Goal: Task Accomplishment & Management: Use online tool/utility

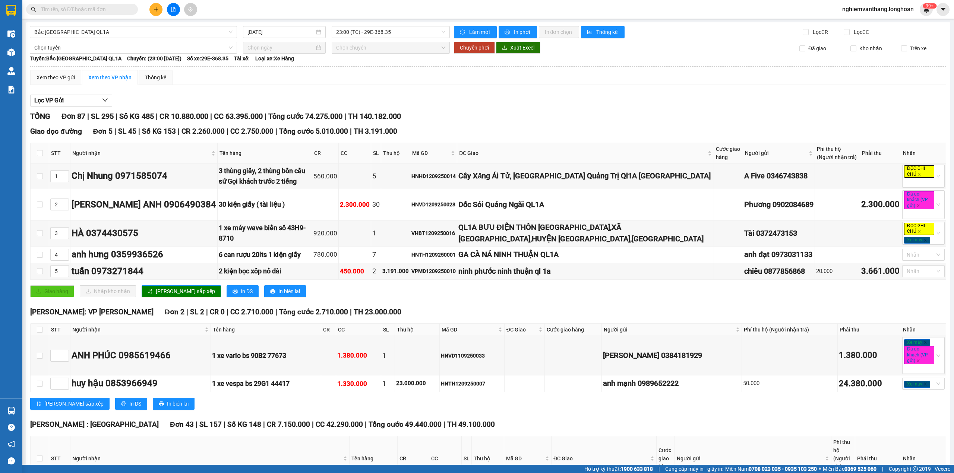
scroll to position [369, 0]
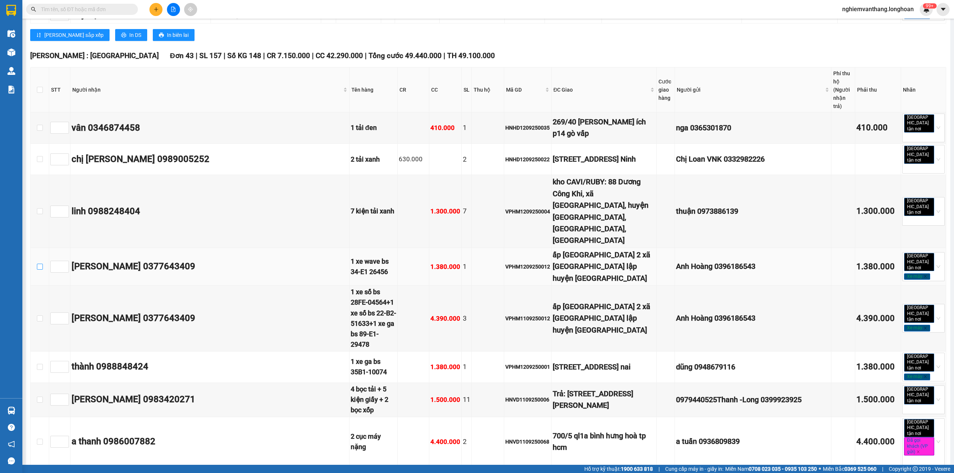
click at [42, 264] on input "checkbox" at bounding box center [40, 267] width 6 height 6
checkbox input "true"
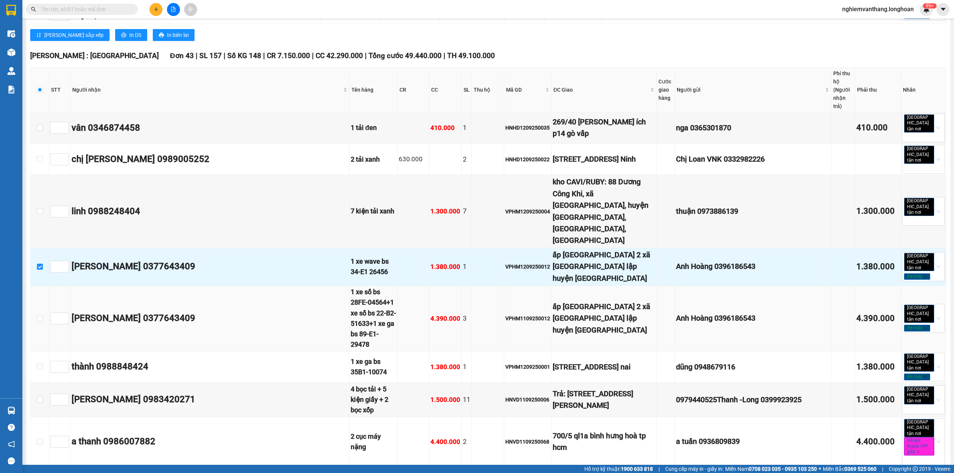
scroll to position [319, 0]
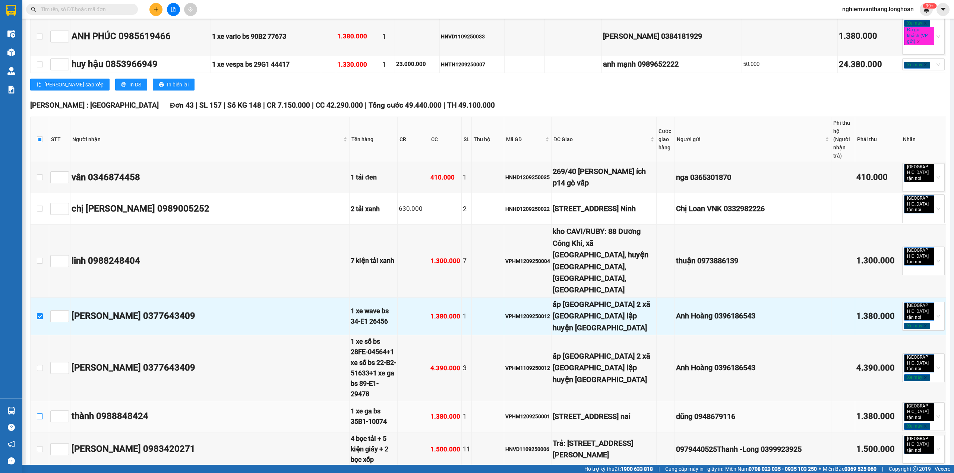
drag, startPoint x: 40, startPoint y: 370, endPoint x: 283, endPoint y: 310, distance: 250.1
click at [40, 414] on input "checkbox" at bounding box center [40, 417] width 6 height 6
checkbox input "true"
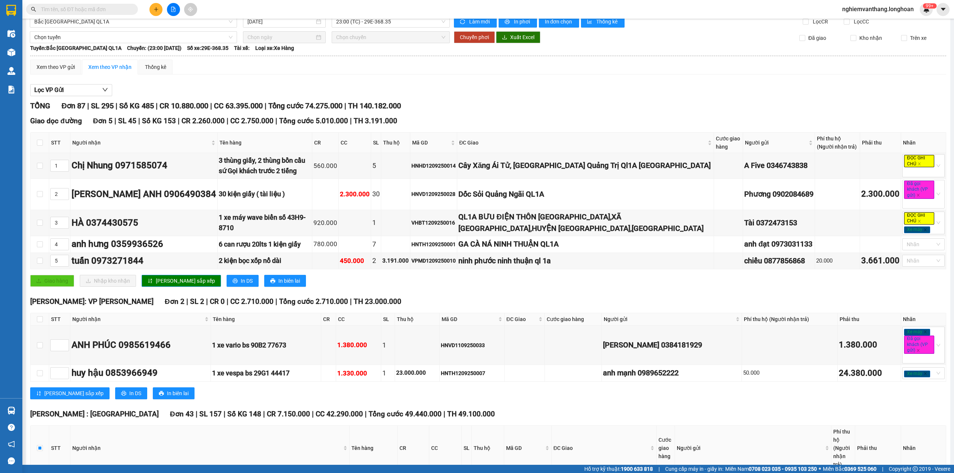
scroll to position [0, 0]
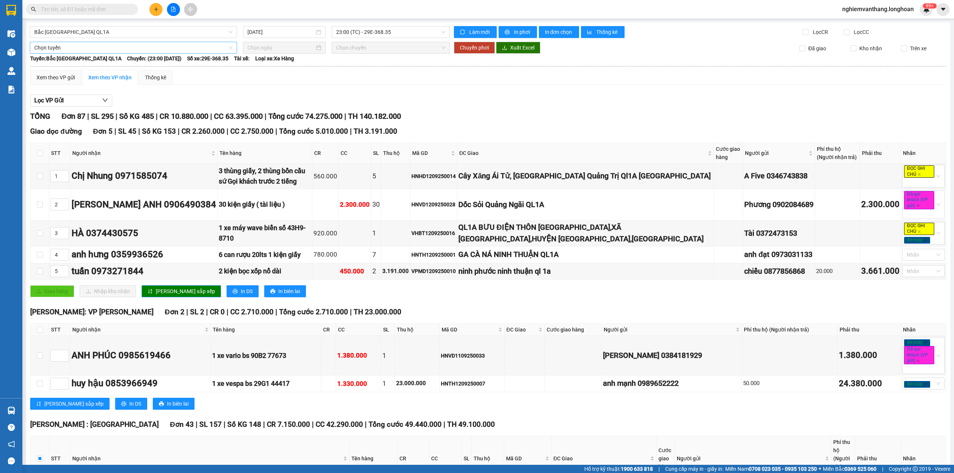
drag, startPoint x: 71, startPoint y: 49, endPoint x: 72, endPoint y: 45, distance: 4.5
click at [71, 48] on span "Chọn tuyến" at bounding box center [133, 47] width 198 height 11
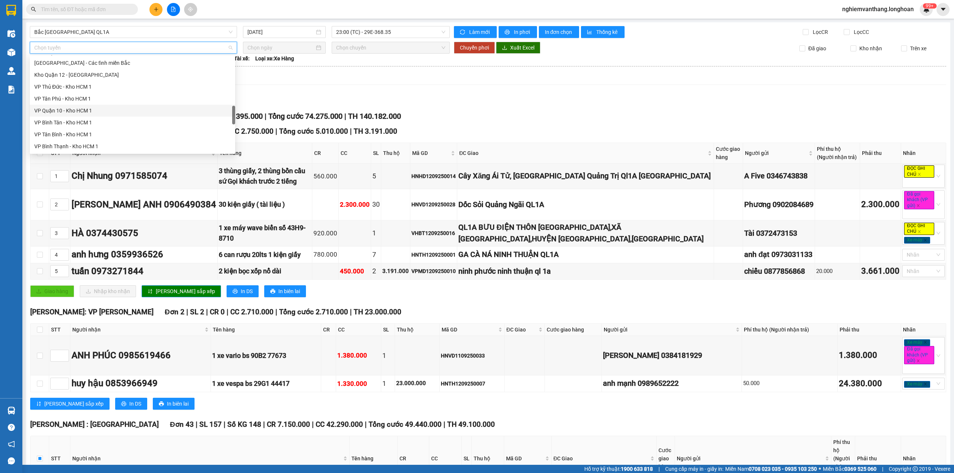
scroll to position [513, 0]
click at [81, 96] on div "Bắc [GEOGRAPHIC_DATA] QL1A" at bounding box center [132, 99] width 196 height 8
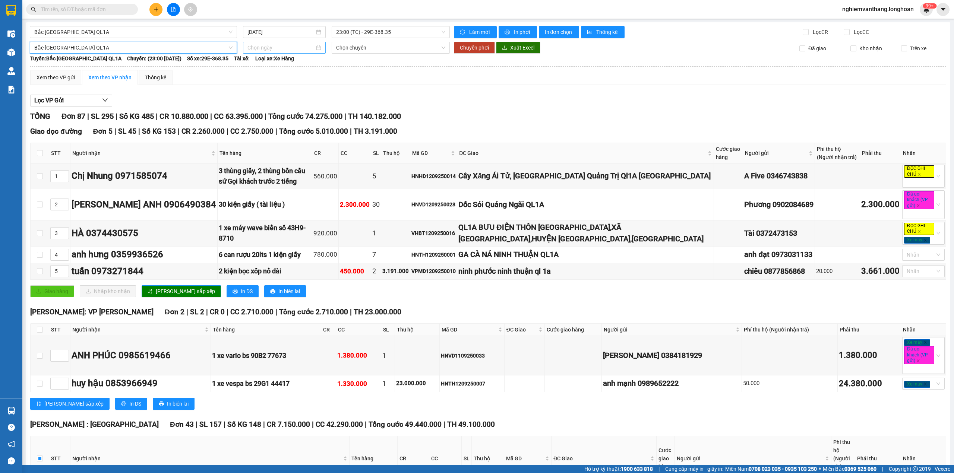
click at [258, 48] on input at bounding box center [280, 48] width 67 height 8
type input "[DATE]"
click at [250, 113] on div "14" at bounding box center [252, 113] width 9 height 9
type input "[DATE]"
click at [355, 47] on span "18:00 (TC)" at bounding box center [391, 47] width 110 height 11
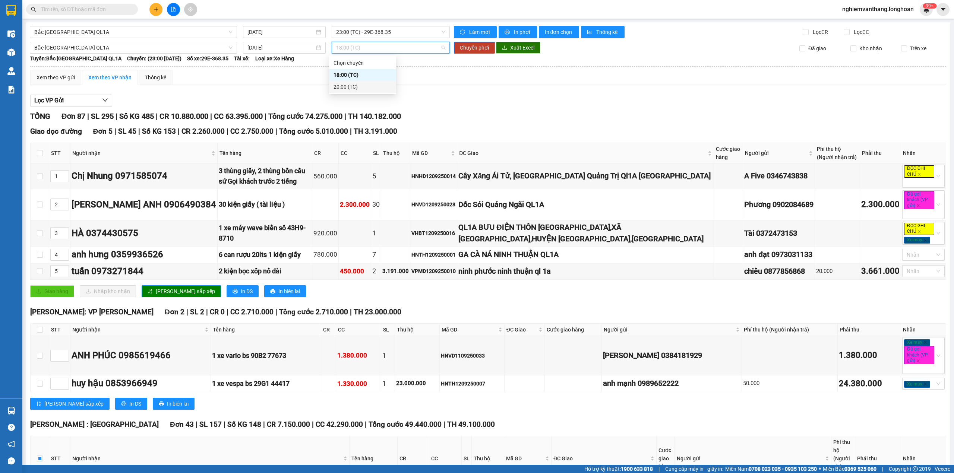
click at [358, 86] on div "20:00 (TC)" at bounding box center [363, 87] width 58 height 8
click at [362, 48] on span "20:00 (TC)" at bounding box center [391, 47] width 110 height 11
click at [345, 75] on div "18:00 (TC)" at bounding box center [363, 75] width 58 height 8
click at [471, 47] on span "Chuyển phơi" at bounding box center [474, 48] width 29 height 8
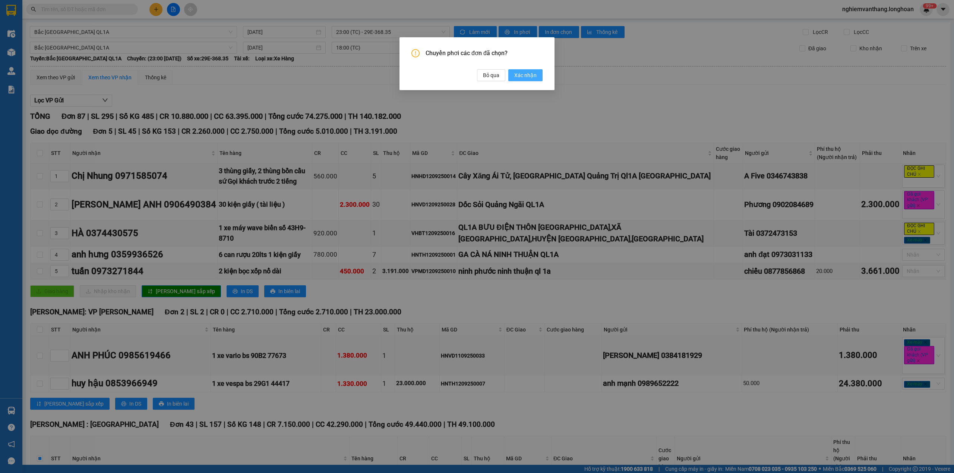
click at [527, 76] on span "Xác nhận" at bounding box center [525, 75] width 22 height 8
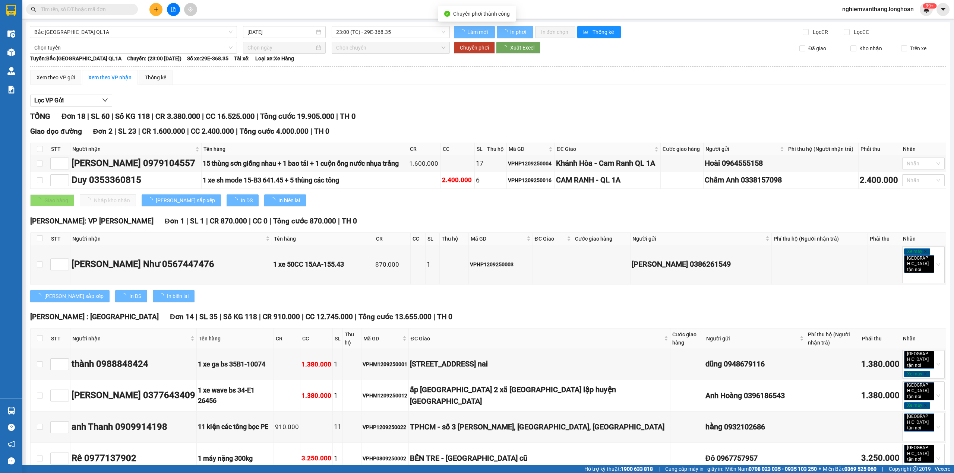
checkbox input "false"
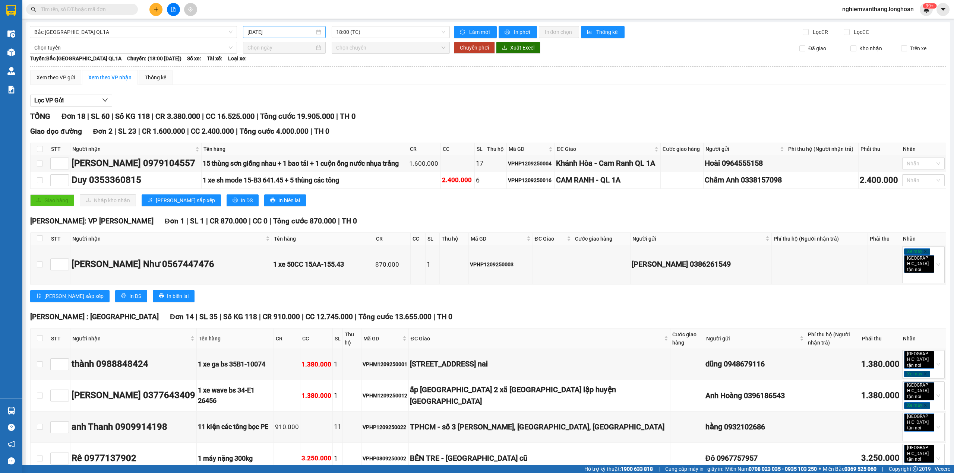
drag, startPoint x: 258, startPoint y: 37, endPoint x: 268, endPoint y: 35, distance: 9.9
click at [259, 37] on div "[DATE]" at bounding box center [284, 32] width 83 height 12
click at [333, 84] on div "13" at bounding box center [332, 86] width 9 height 9
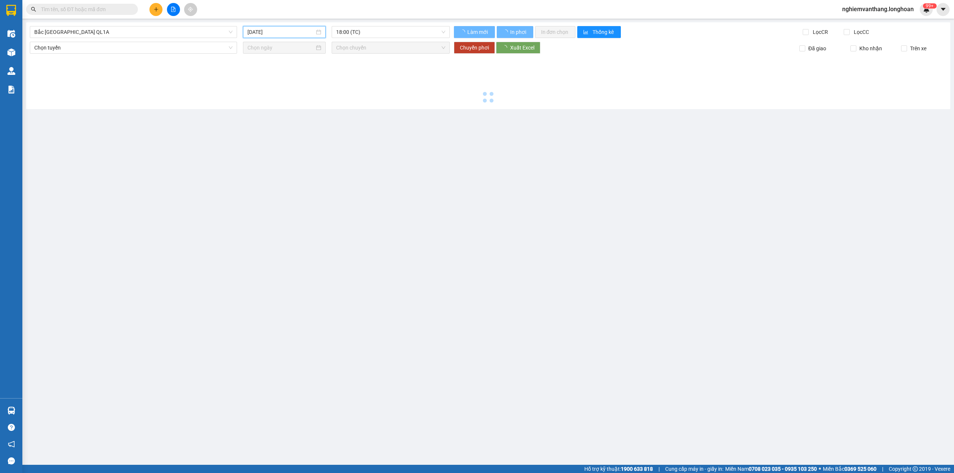
type input "[DATE]"
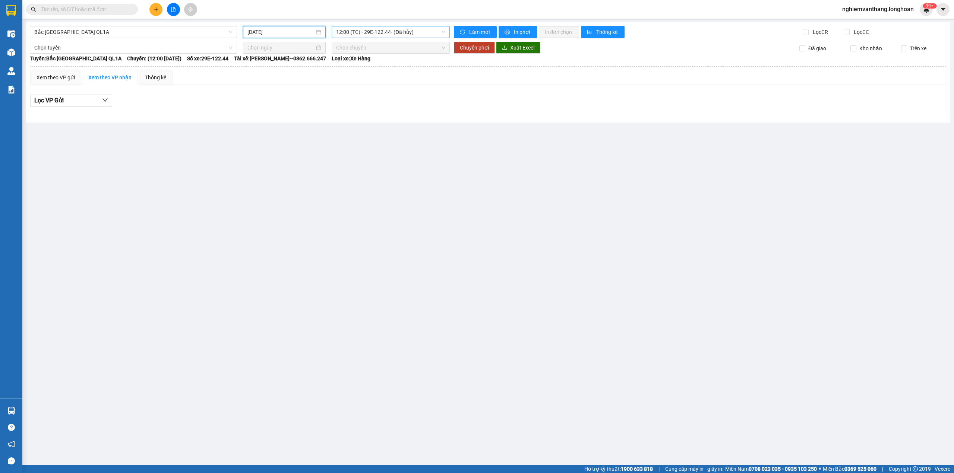
click at [385, 31] on span "12:00 (TC) - 29E-122.44 - (Đã hủy)" at bounding box center [391, 31] width 110 height 11
click at [362, 95] on div "23:00 (TC) - 29E-368.35" at bounding box center [375, 95] width 79 height 8
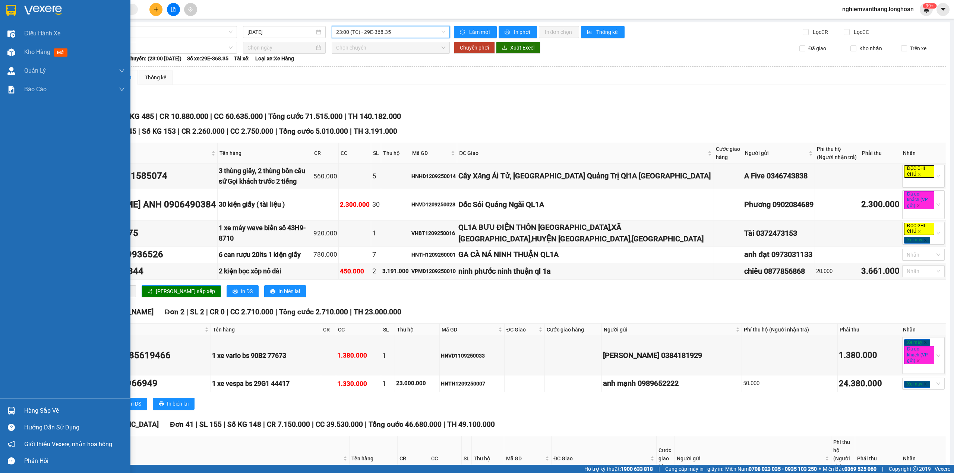
click at [2, 3] on div at bounding box center [65, 12] width 130 height 24
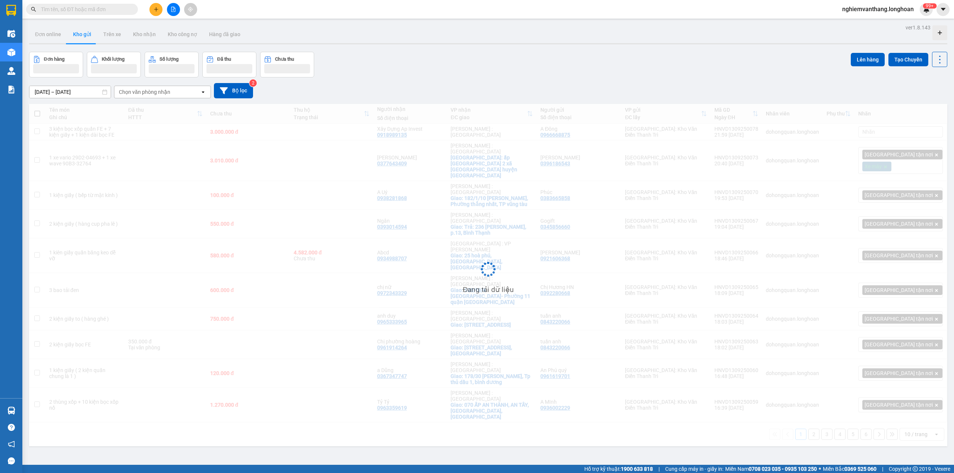
scroll to position [34, 0]
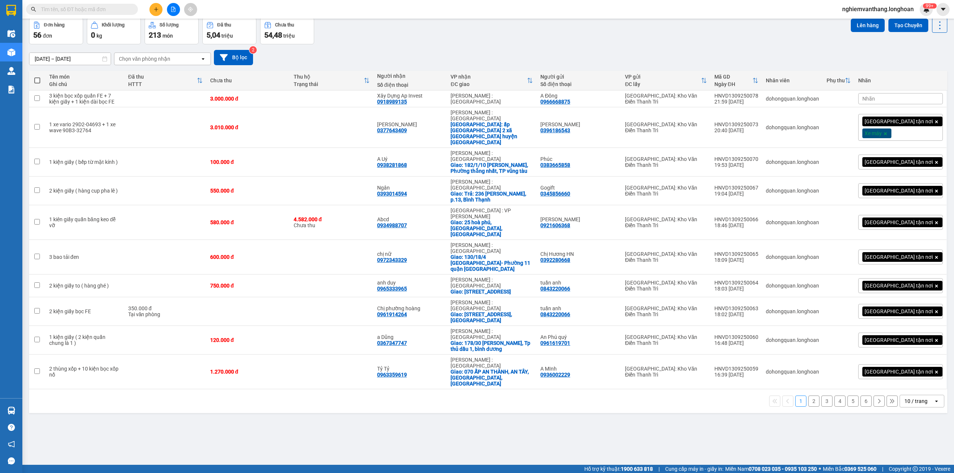
click at [911, 395] on div "10 / trang" at bounding box center [917, 401] width 34 height 12
click at [920, 416] on span "100 / trang" at bounding box center [911, 417] width 27 height 7
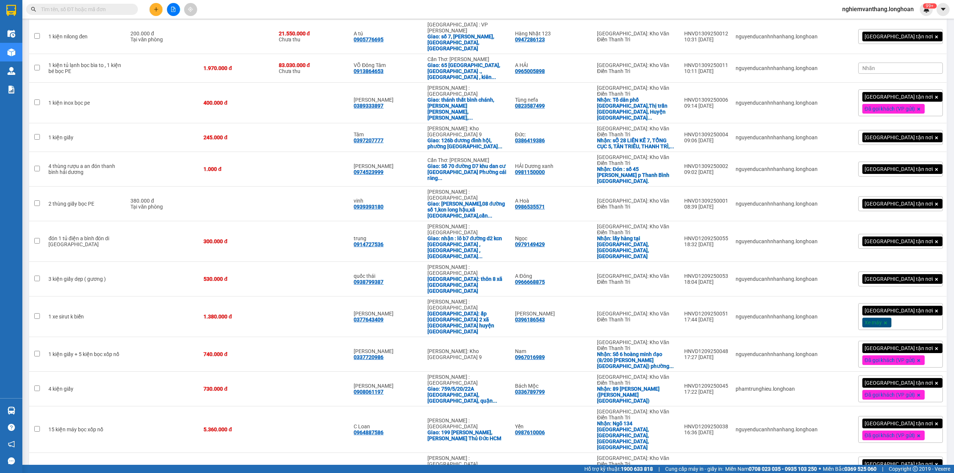
scroll to position [1078, 0]
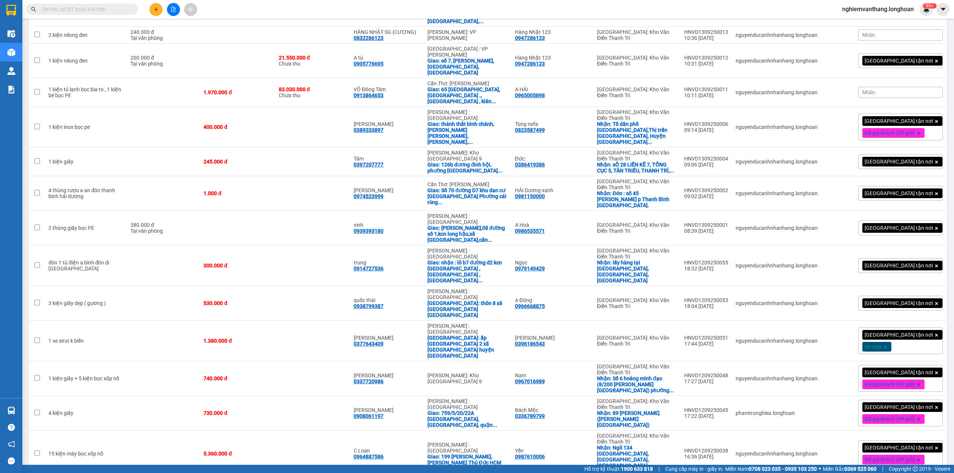
checkbox input "true"
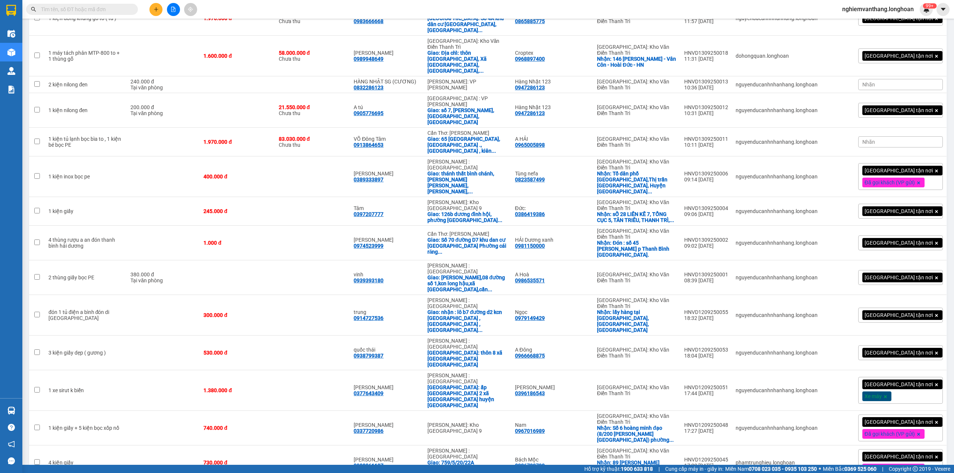
scroll to position [979, 0]
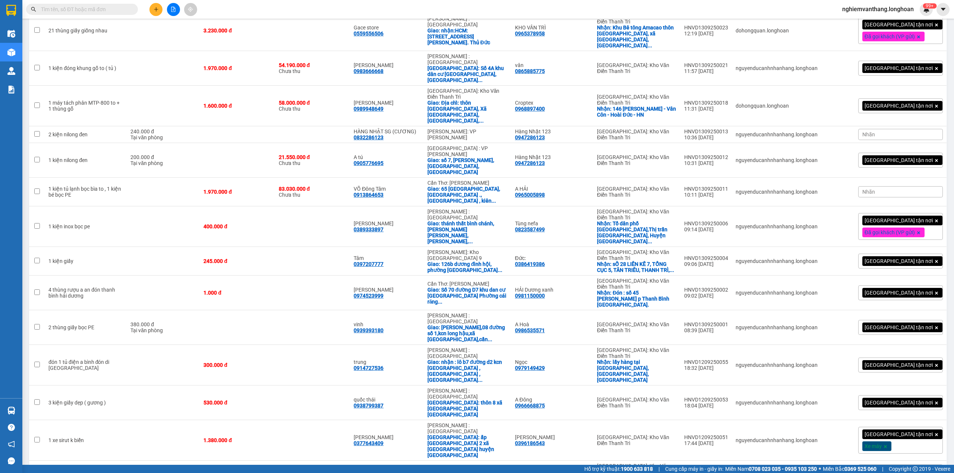
checkbox input "true"
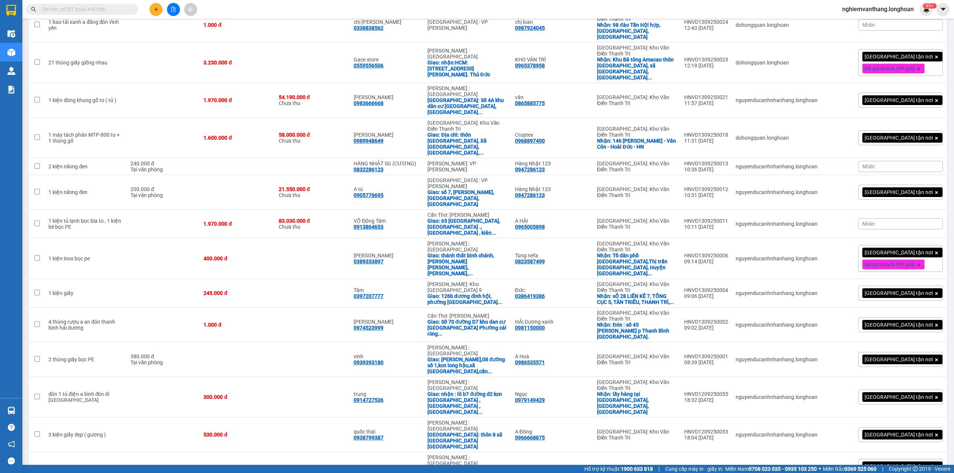
scroll to position [929, 0]
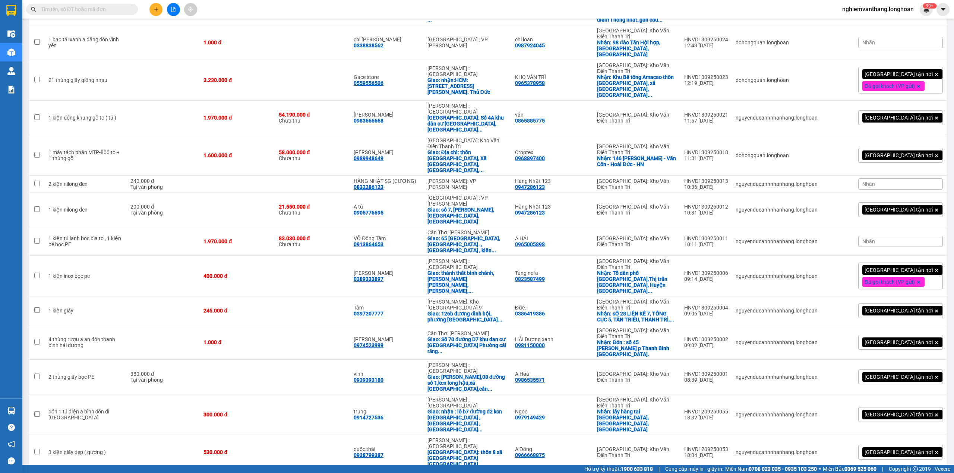
checkbox input "true"
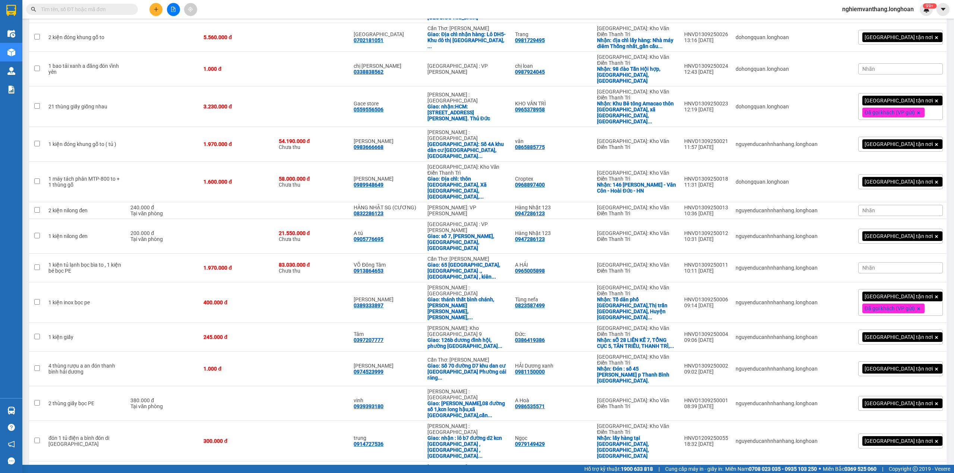
scroll to position [880, 0]
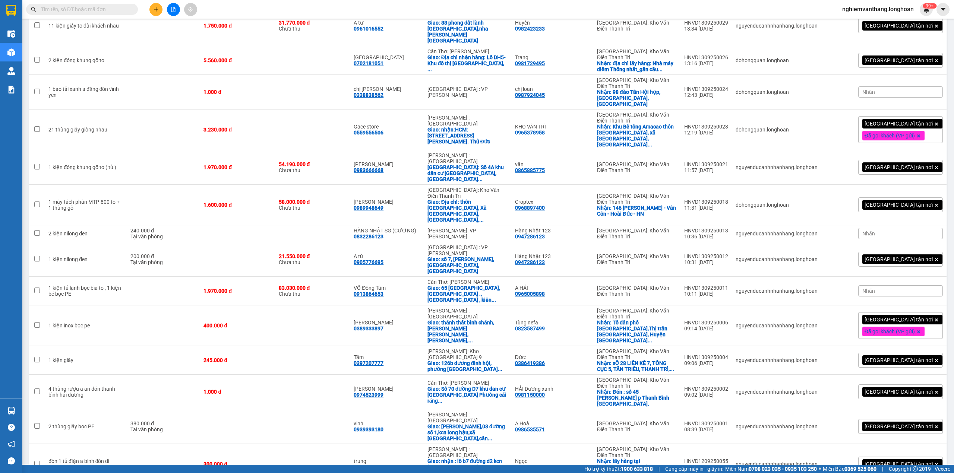
checkbox input "true"
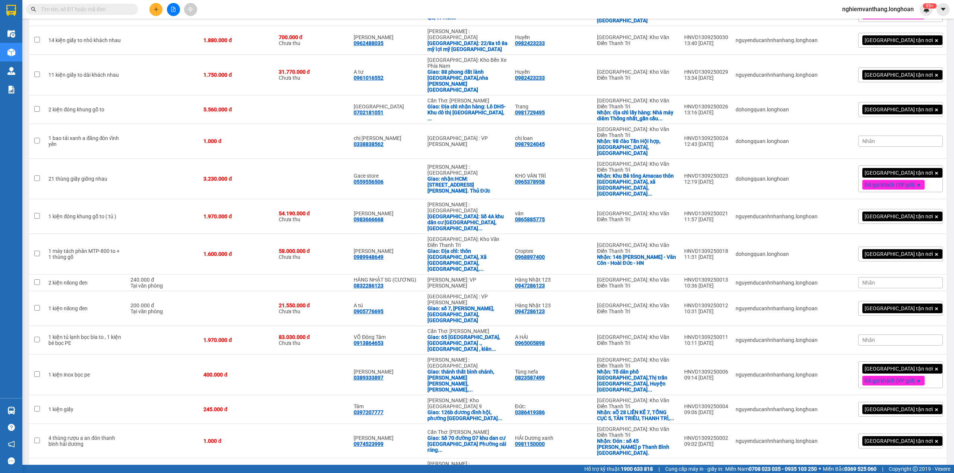
scroll to position [830, 0]
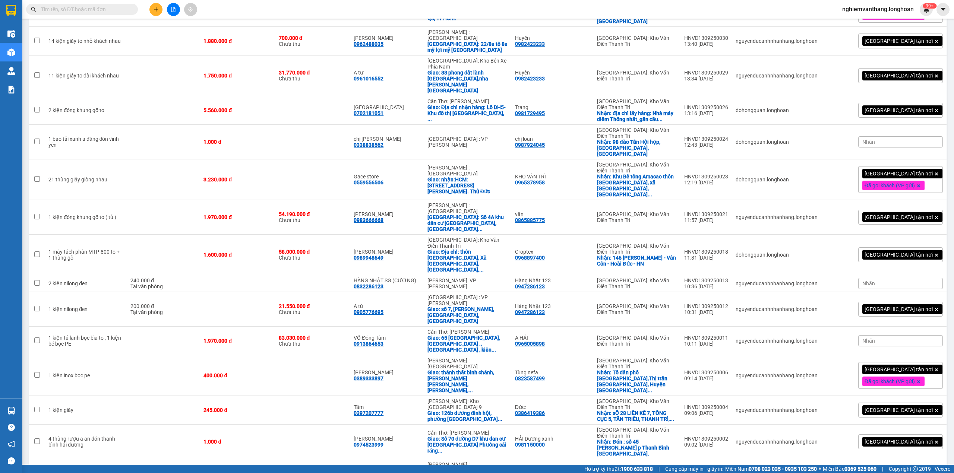
checkbox input "true"
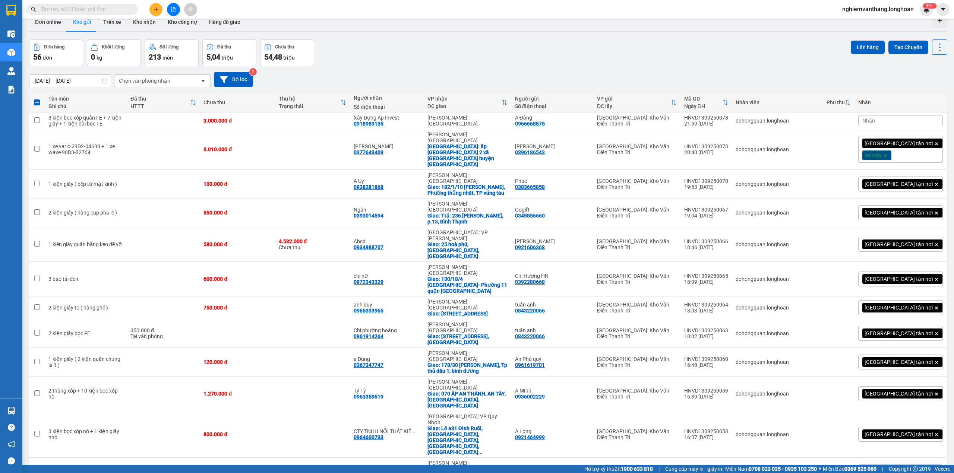
scroll to position [0, 0]
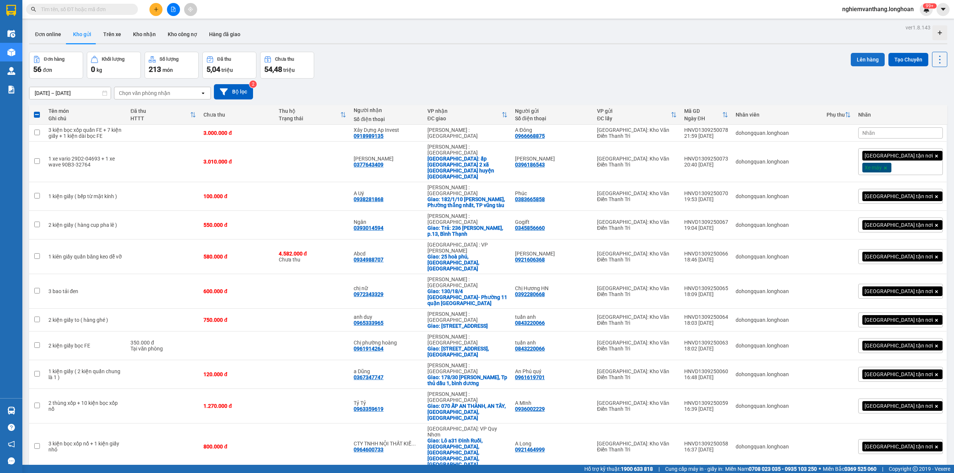
click at [859, 57] on button "Lên hàng" at bounding box center [868, 59] width 34 height 13
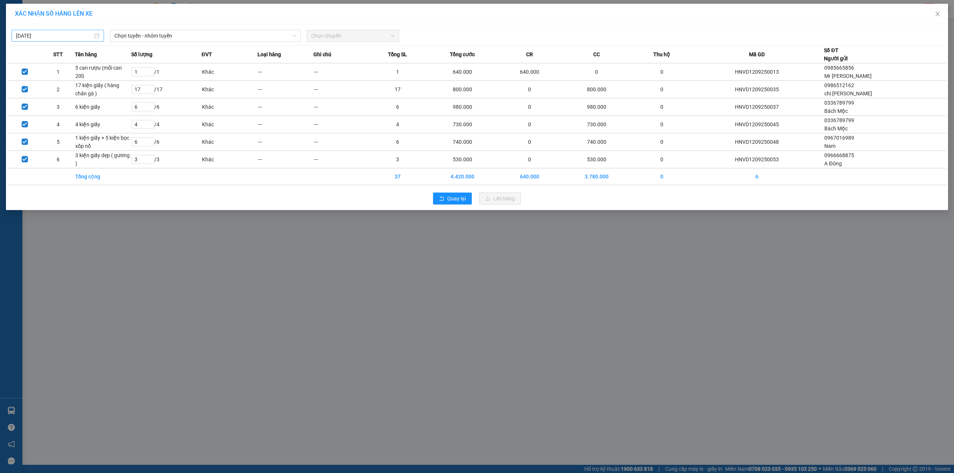
click at [44, 38] on body "Kết quả tìm kiếm ( 0 ) Bộ lọc No Data nghiemvanthang.longhoan 99+ Điều hành xe …" at bounding box center [477, 236] width 954 height 473
click at [105, 88] on div "13" at bounding box center [103, 90] width 9 height 9
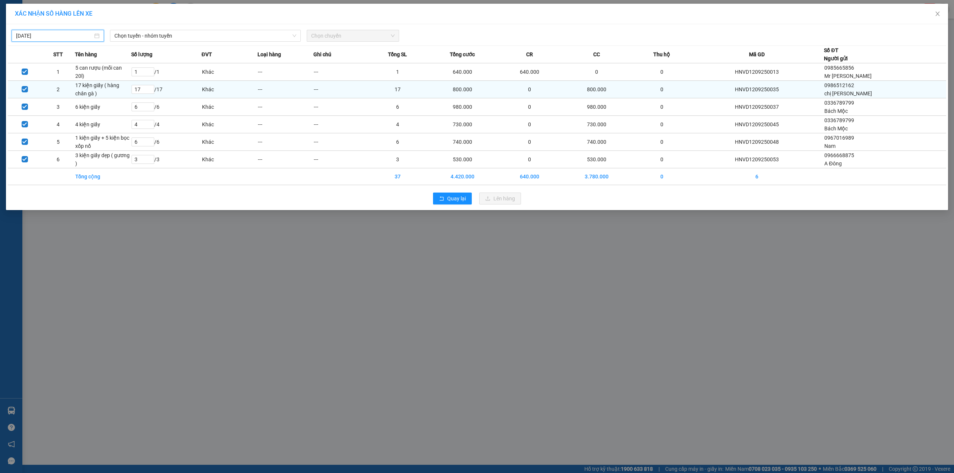
type input "[DATE]"
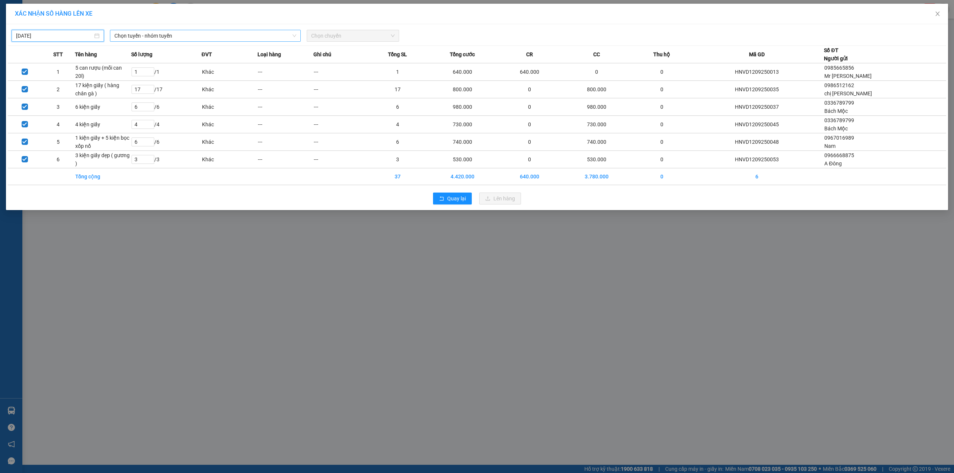
click at [138, 35] on span "Chọn tuyến - nhóm tuyến" at bounding box center [205, 35] width 182 height 11
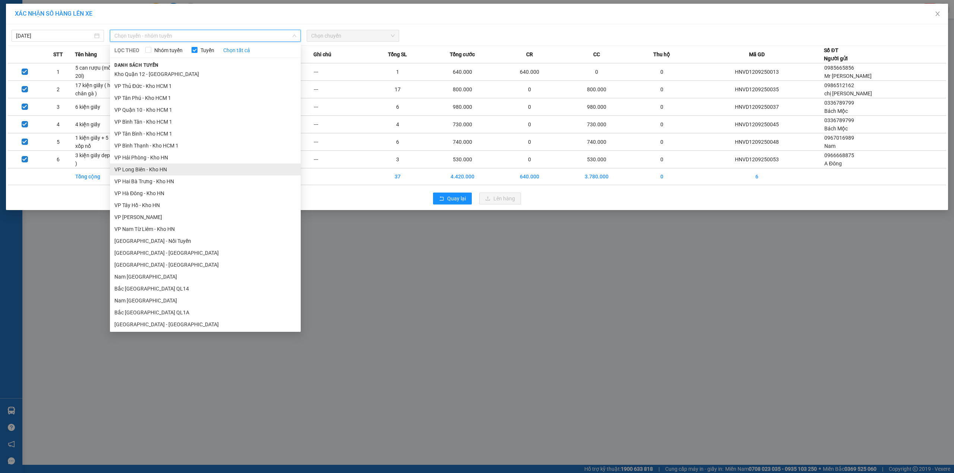
scroll to position [336, 0]
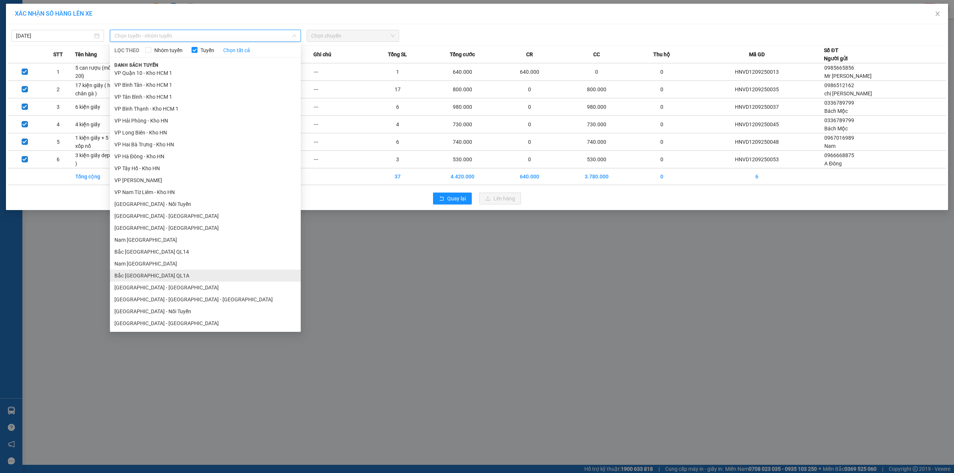
click at [166, 276] on li "Bắc [GEOGRAPHIC_DATA] QL1A" at bounding box center [205, 276] width 191 height 12
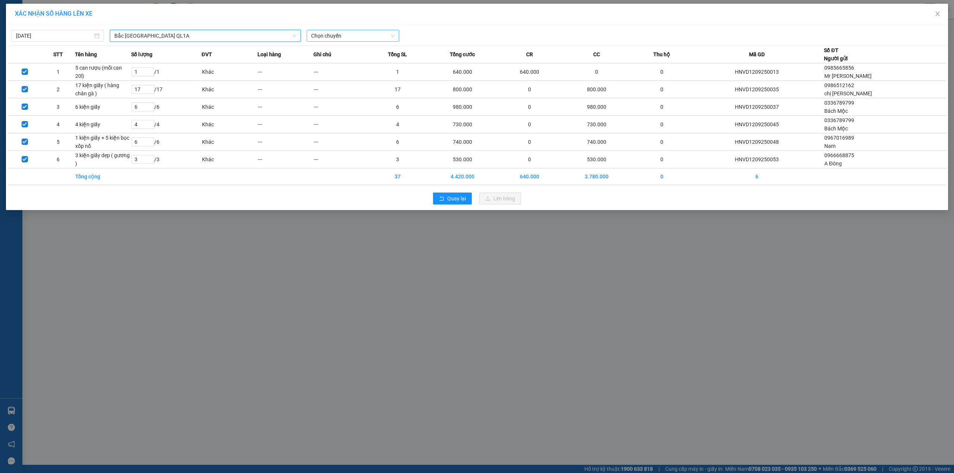
drag, startPoint x: 322, startPoint y: 37, endPoint x: 327, endPoint y: 42, distance: 6.3
click at [324, 36] on span "Chọn chuyến" at bounding box center [352, 35] width 83 height 11
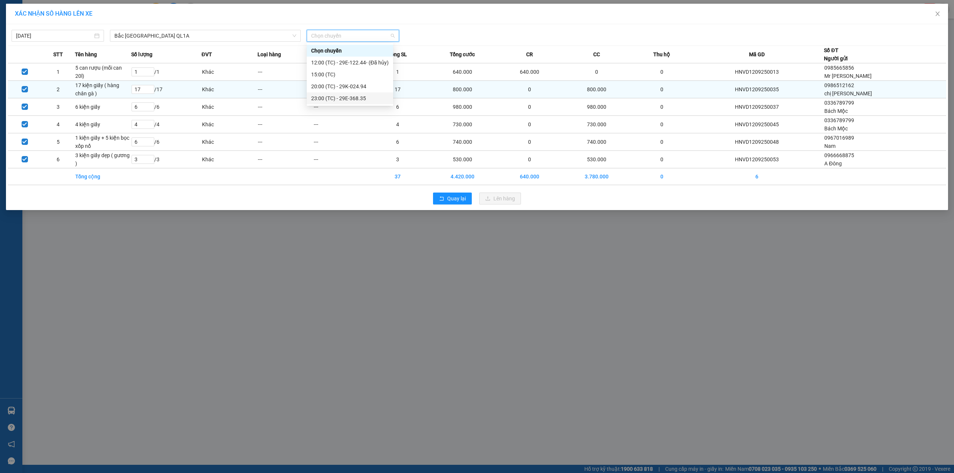
click at [330, 94] on div "23:00 (TC) - 29E-368.35" at bounding box center [350, 98] width 78 height 8
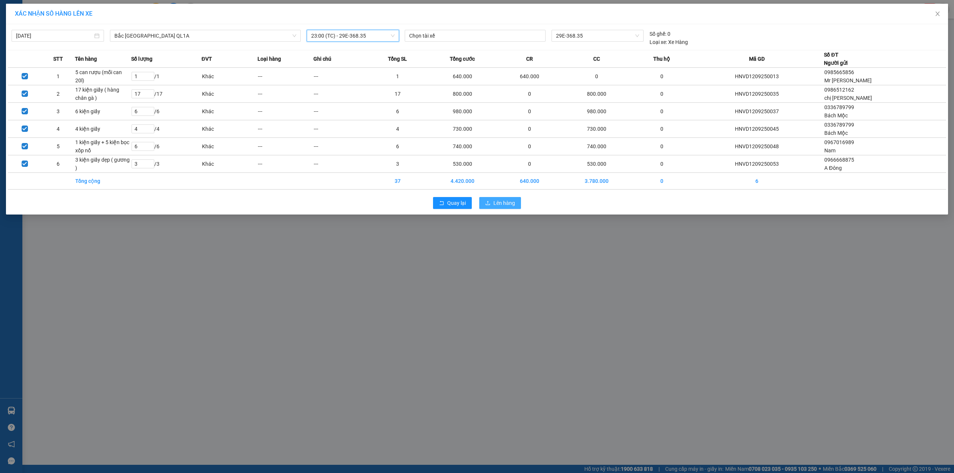
click at [514, 200] on span "Lên hàng" at bounding box center [504, 203] width 22 height 8
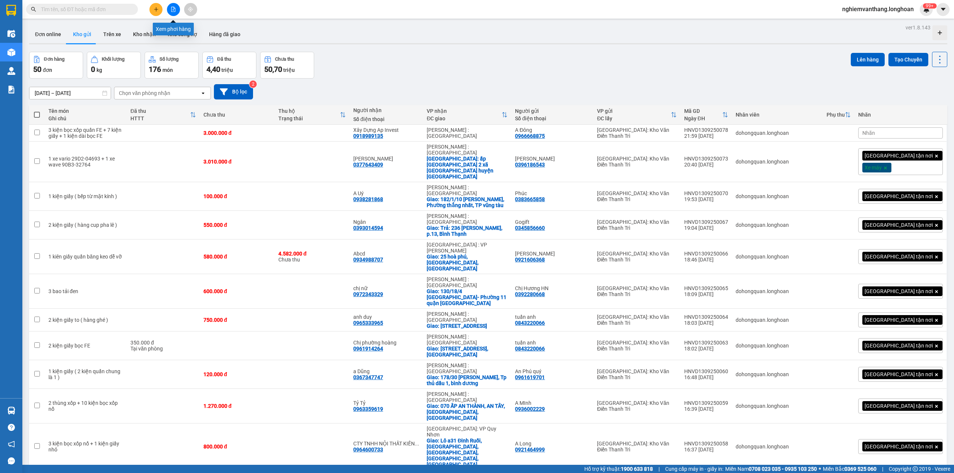
click at [172, 8] on icon "file-add" at bounding box center [173, 9] width 5 height 5
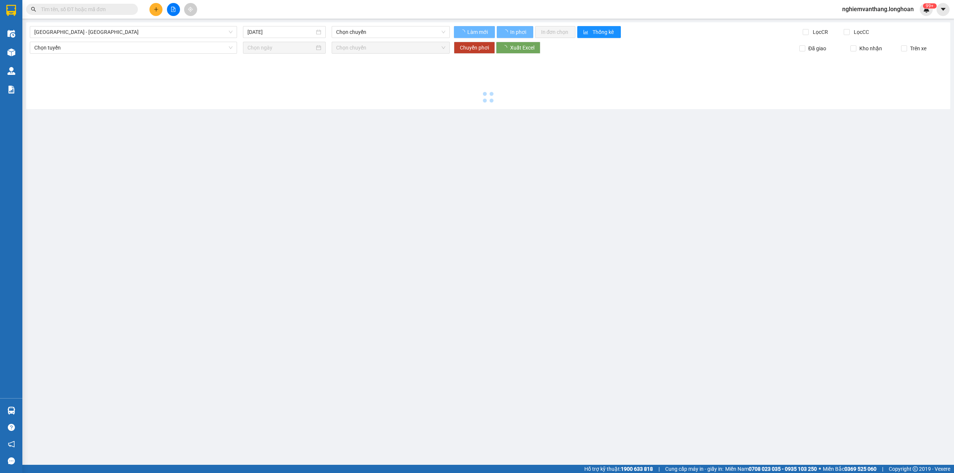
type input "[DATE]"
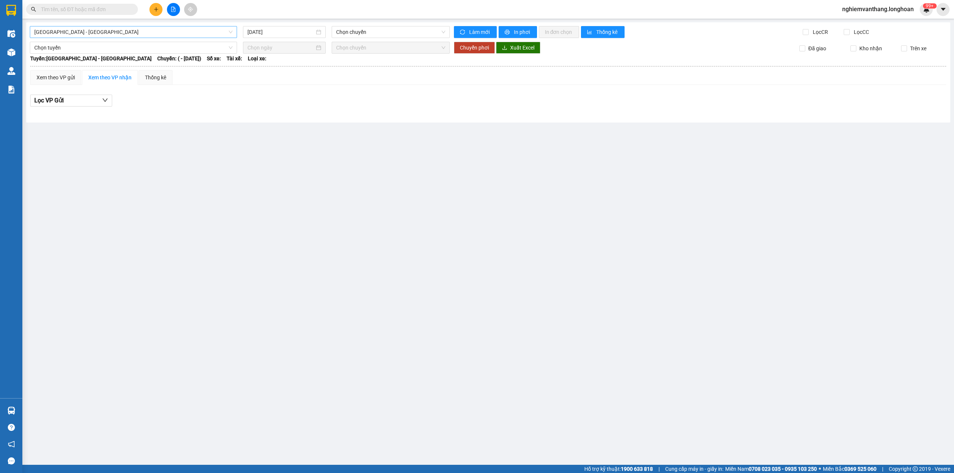
click at [87, 32] on span "[GEOGRAPHIC_DATA] - [GEOGRAPHIC_DATA]" at bounding box center [133, 31] width 198 height 11
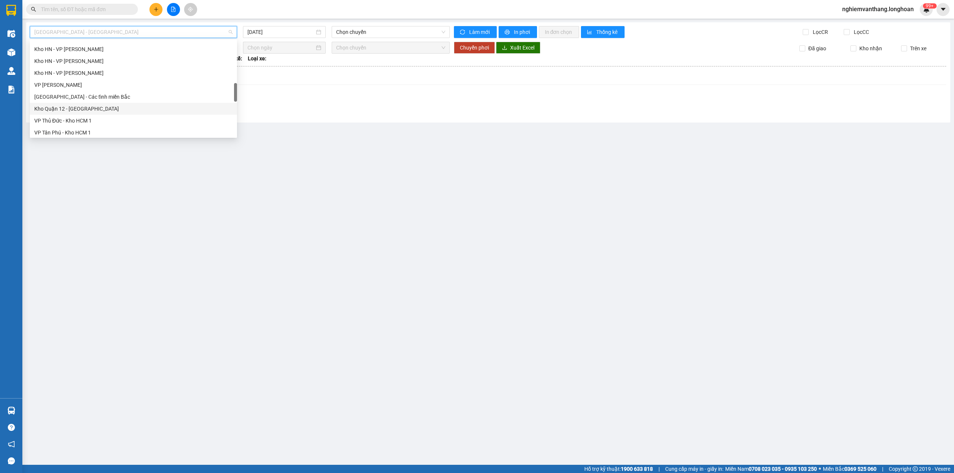
scroll to position [513, 0]
click at [71, 83] on div "Bắc [GEOGRAPHIC_DATA] QL1A" at bounding box center [133, 83] width 198 height 8
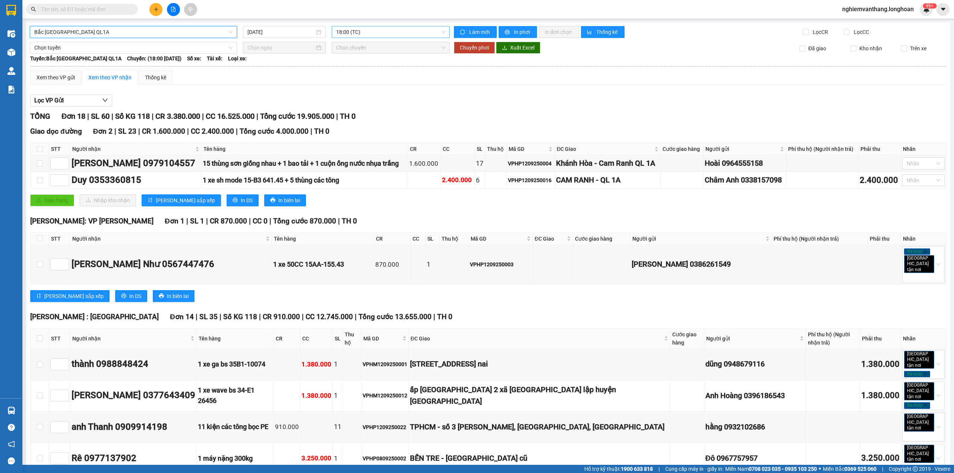
click at [372, 28] on span "18:00 (TC)" at bounding box center [391, 31] width 110 height 11
click at [281, 33] on input "[DATE]" at bounding box center [280, 32] width 67 height 8
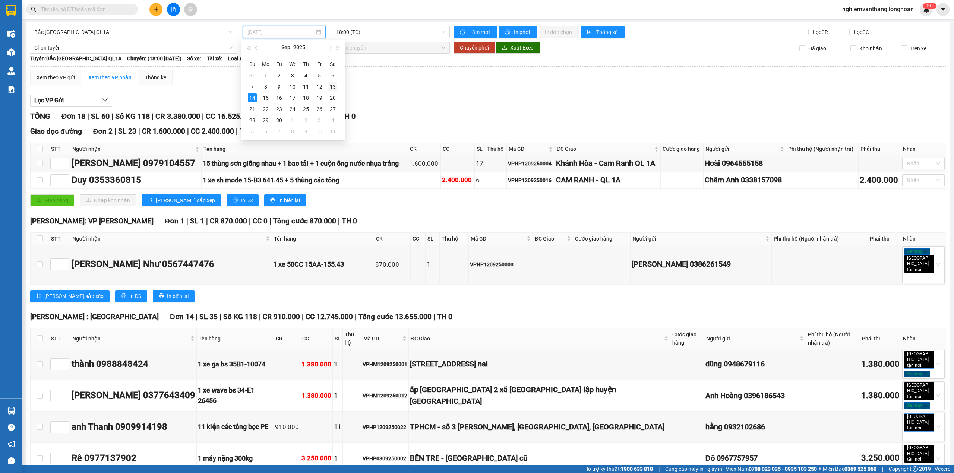
click at [332, 85] on div "13" at bounding box center [332, 86] width 9 height 9
type input "[DATE]"
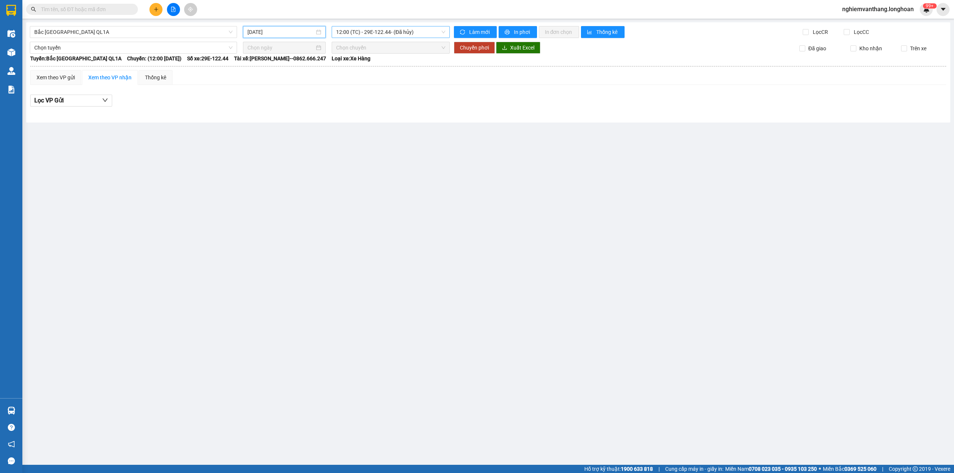
click at [377, 33] on span "12:00 (TC) - 29E-122.44 - (Đã hủy)" at bounding box center [391, 31] width 110 height 11
click at [352, 71] on div "15:00 (TC)" at bounding box center [375, 71] width 79 height 8
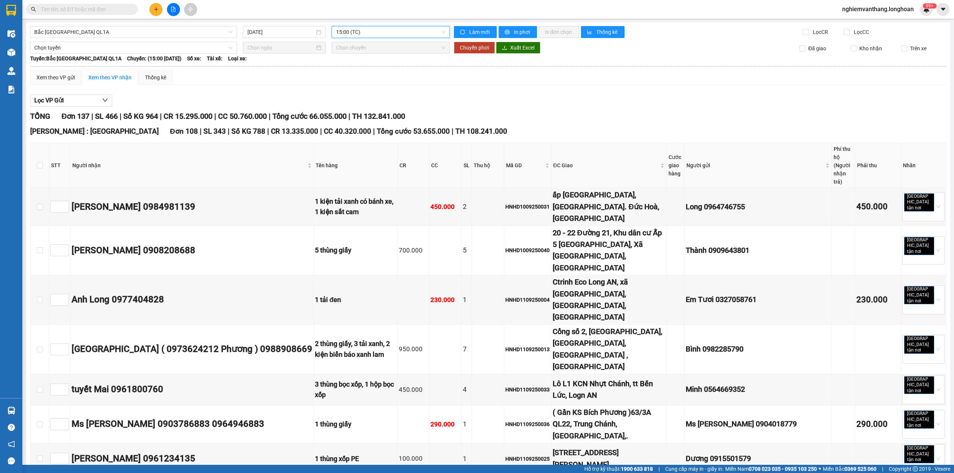
drag, startPoint x: 334, startPoint y: 33, endPoint x: 341, endPoint y: 33, distance: 6.3
click at [337, 33] on span "15:00 (TC)" at bounding box center [391, 31] width 110 height 11
click at [351, 82] on div "20:00 (TC) - 29K-024.94" at bounding box center [373, 83] width 78 height 8
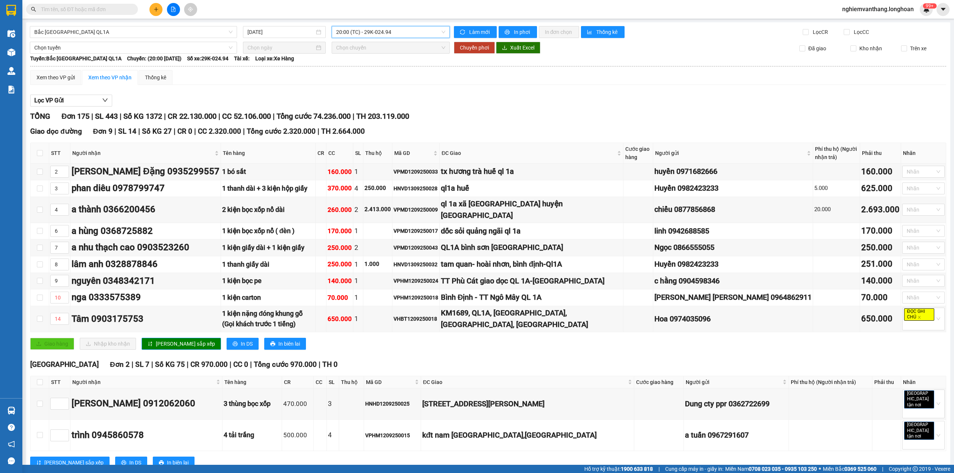
click at [379, 35] on span "20:00 (TC) - 29K-024.94" at bounding box center [391, 31] width 110 height 11
click at [373, 94] on div "23:00 (TC) - 29E-368.35" at bounding box center [373, 95] width 78 height 8
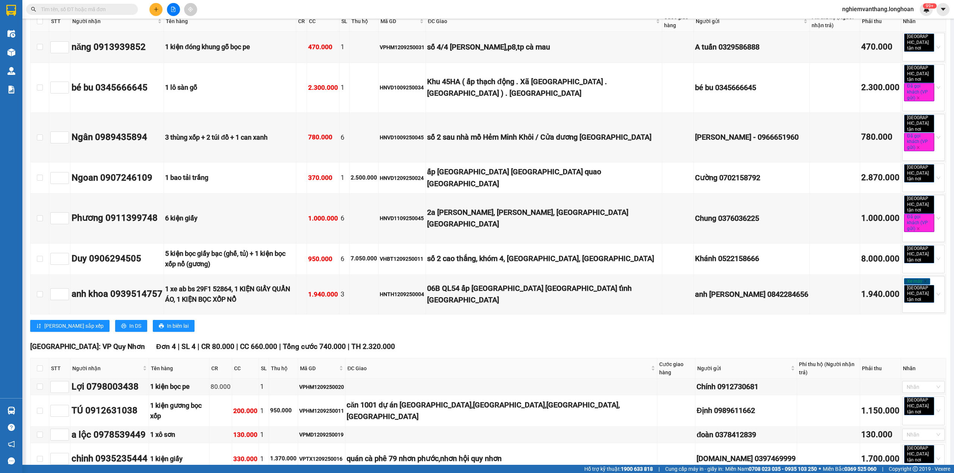
scroll to position [3605, 0]
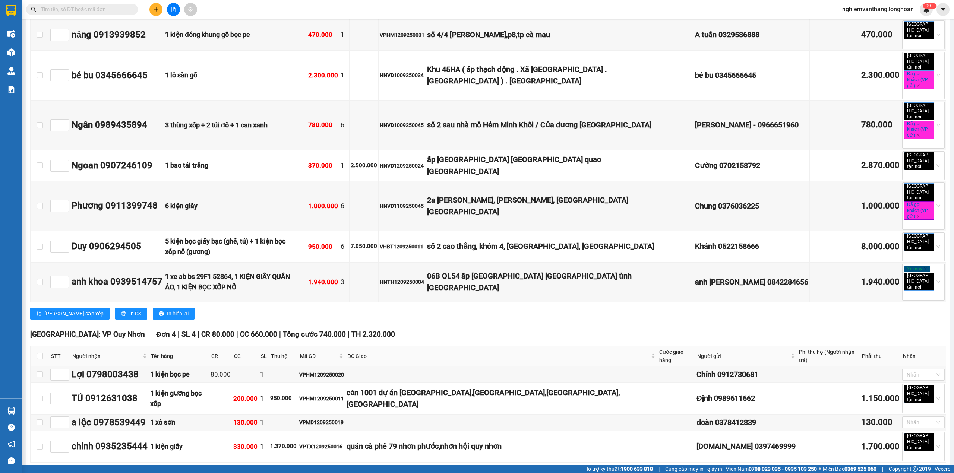
drag, startPoint x: 39, startPoint y: 272, endPoint x: 46, endPoint y: 272, distance: 7.1
checkbox input "true"
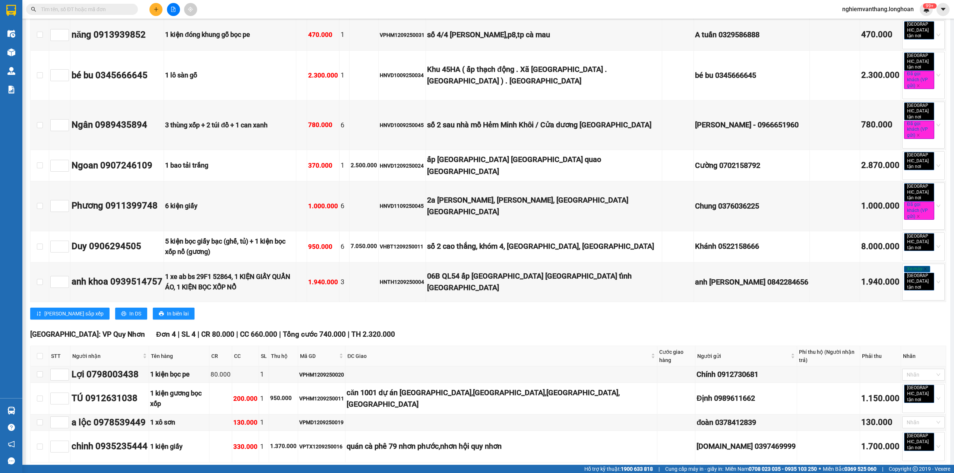
copy div "HNVD1209250013"
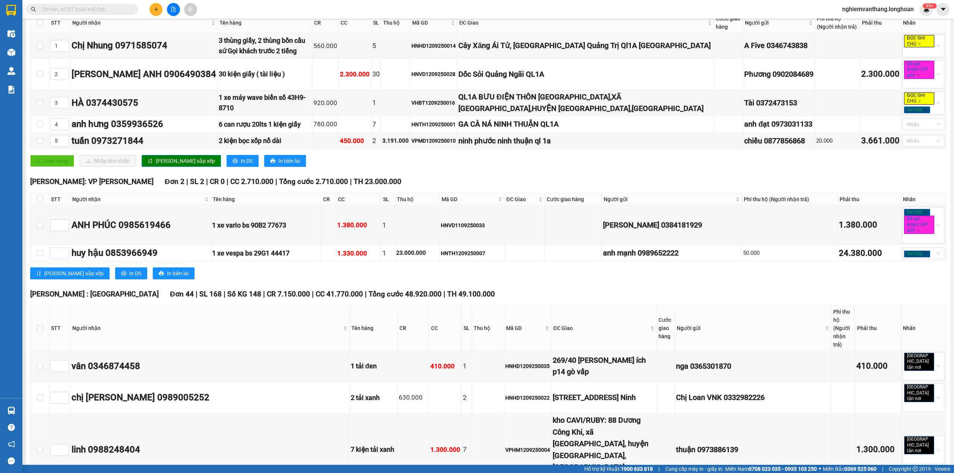
scroll to position [0, 0]
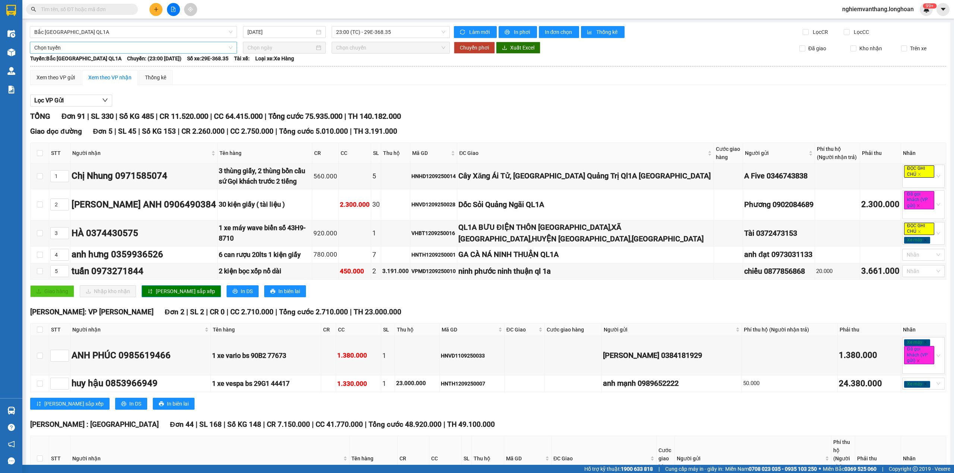
click at [85, 50] on span "Chọn tuyến" at bounding box center [133, 47] width 198 height 11
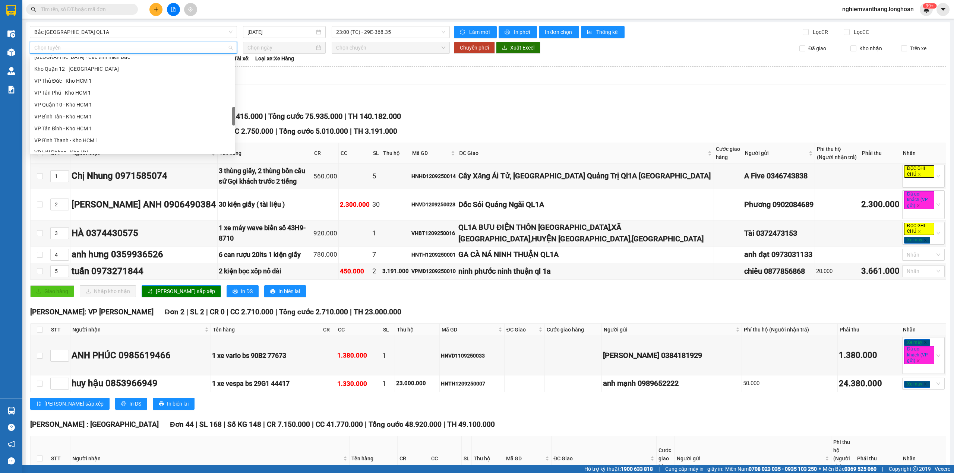
scroll to position [486, 0]
click at [81, 117] on div "Bắc [GEOGRAPHIC_DATA] QL1A" at bounding box center [132, 120] width 196 height 8
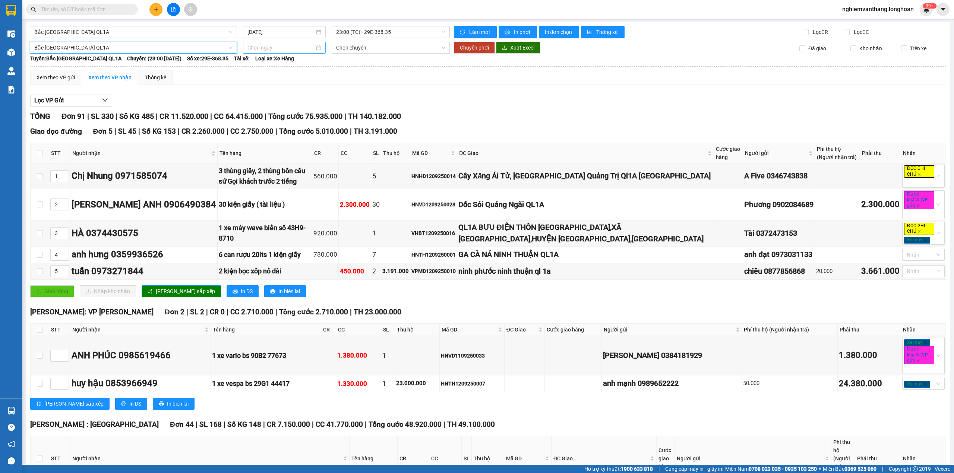
click at [275, 50] on input at bounding box center [280, 48] width 67 height 8
type input "[DATE]"
drag, startPoint x: 252, startPoint y: 112, endPoint x: 306, endPoint y: 69, distance: 69.5
click at [252, 113] on div "14" at bounding box center [252, 113] width 9 height 9
type input "[DATE]"
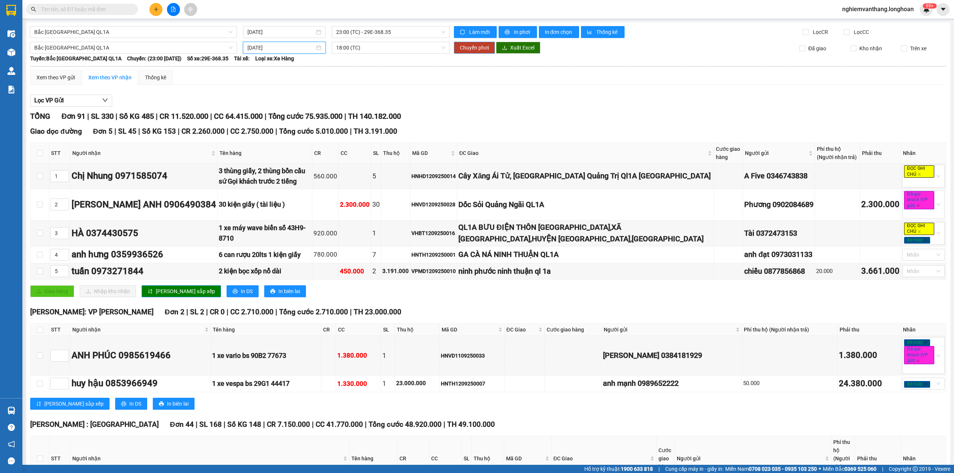
click at [473, 49] on span "Chuyển phơi" at bounding box center [474, 48] width 29 height 8
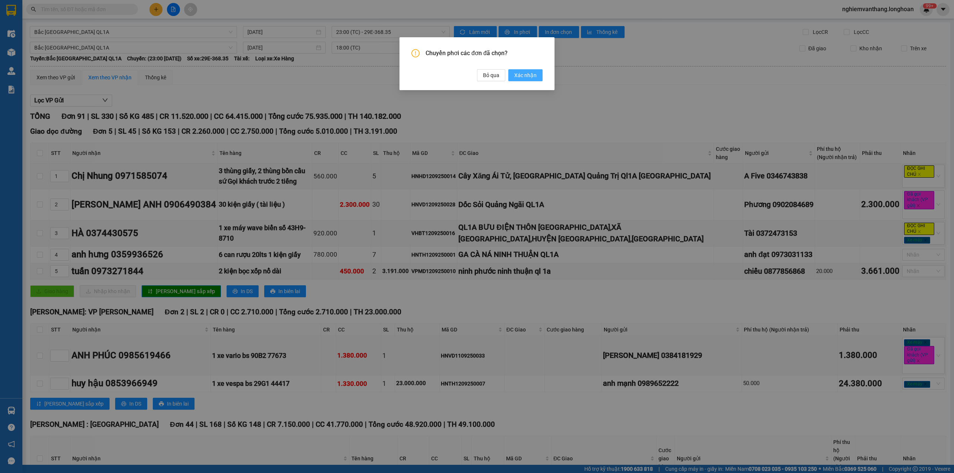
click at [524, 75] on span "Xác nhận" at bounding box center [525, 75] width 22 height 8
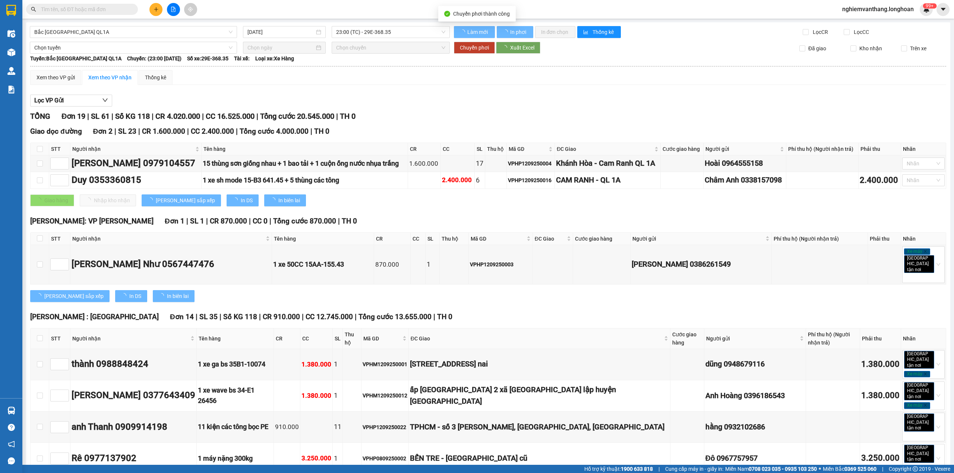
type input "[DATE]"
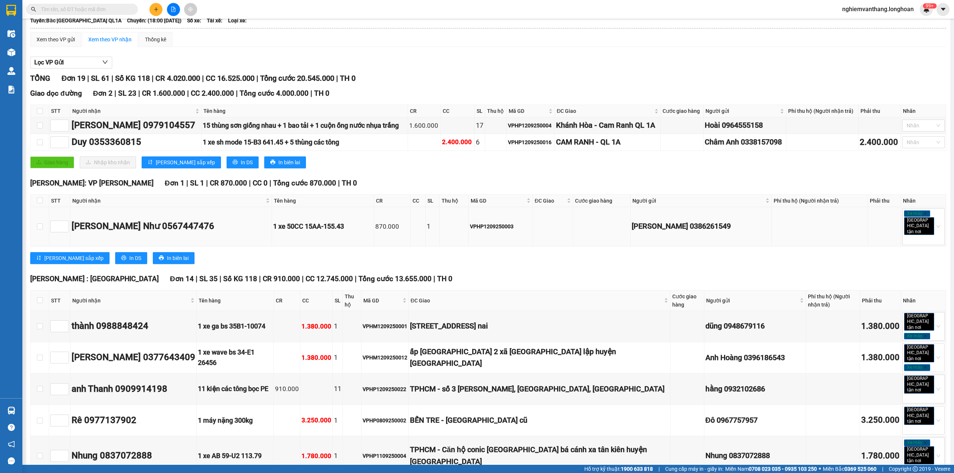
scroll to position [50, 0]
